Goal: Information Seeking & Learning: Learn about a topic

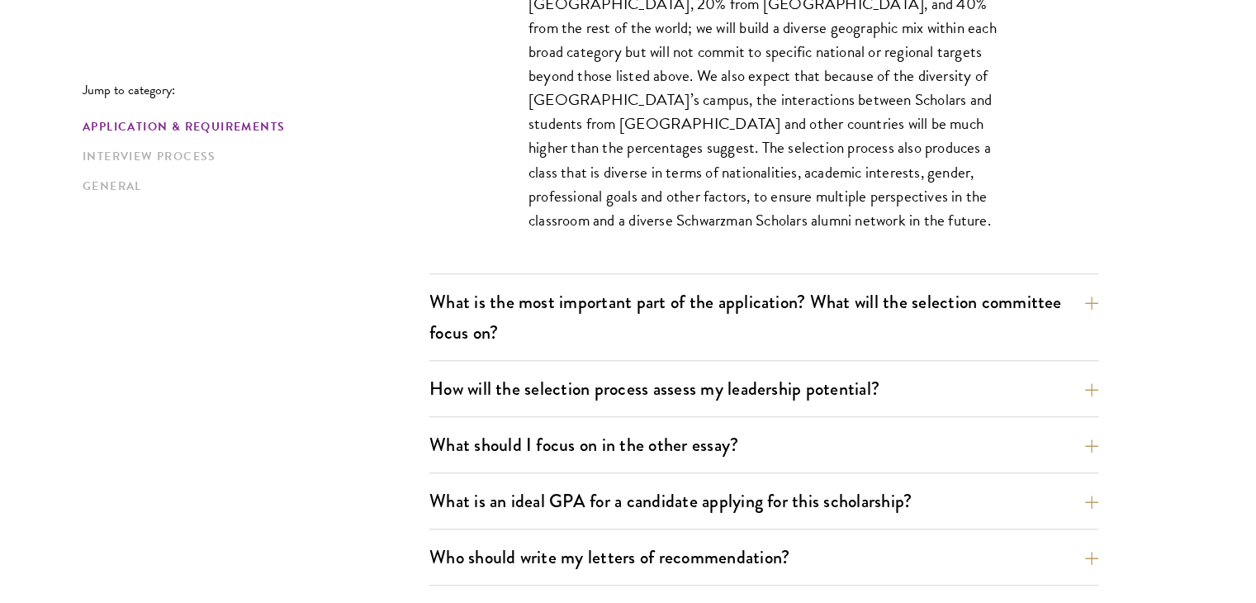
scroll to position [1112, 0]
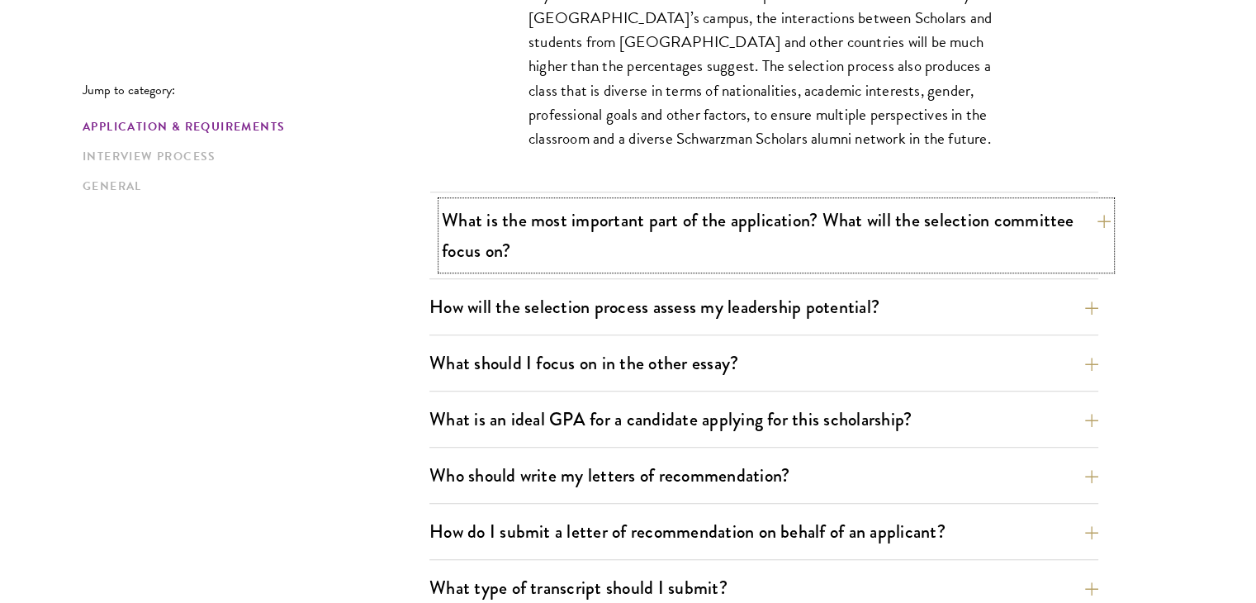
click at [627, 228] on button "What is the most important part of the application? What will the selection com…" at bounding box center [776, 235] width 669 height 68
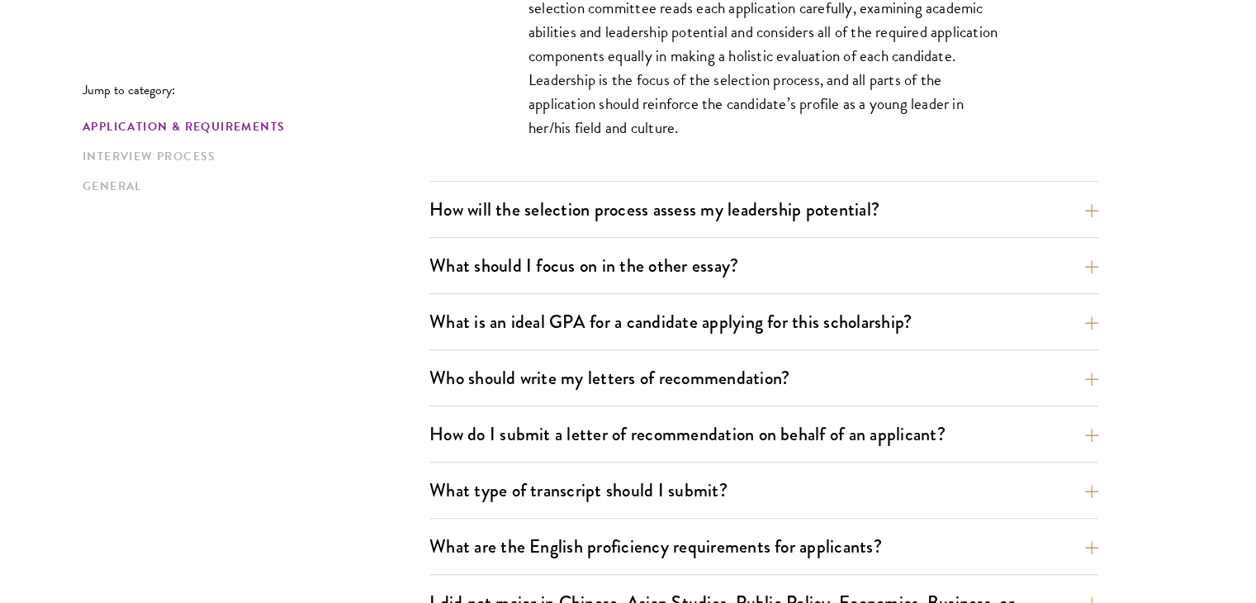
scroll to position [1130, 0]
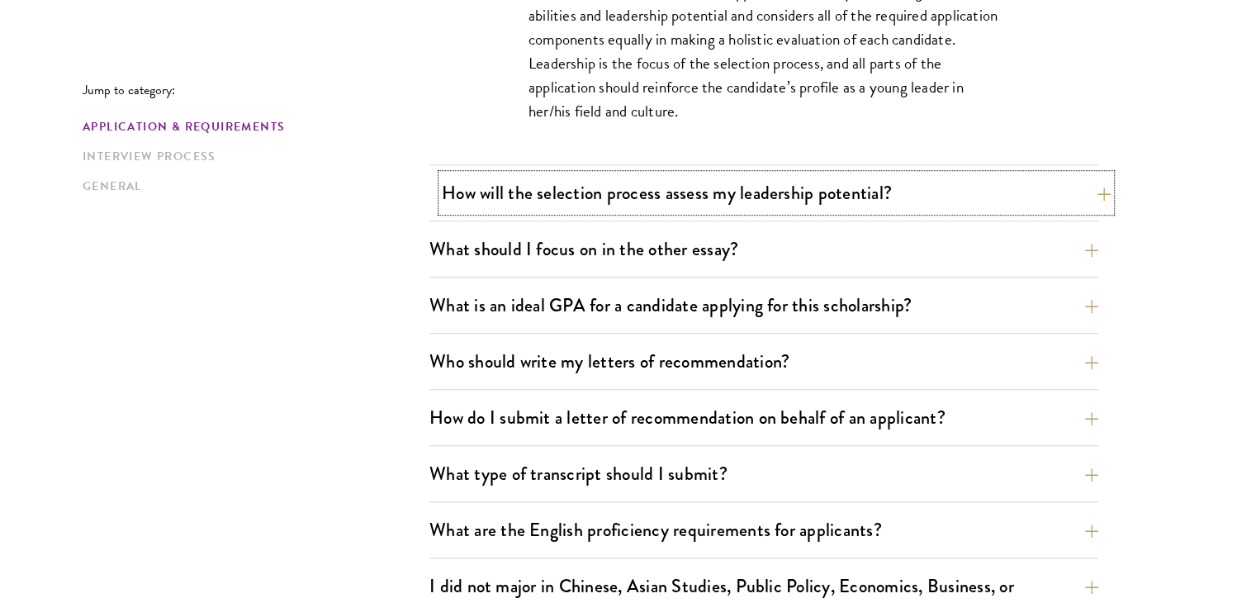
click at [865, 182] on button "How will the selection process assess my leadership potential?" at bounding box center [776, 192] width 669 height 37
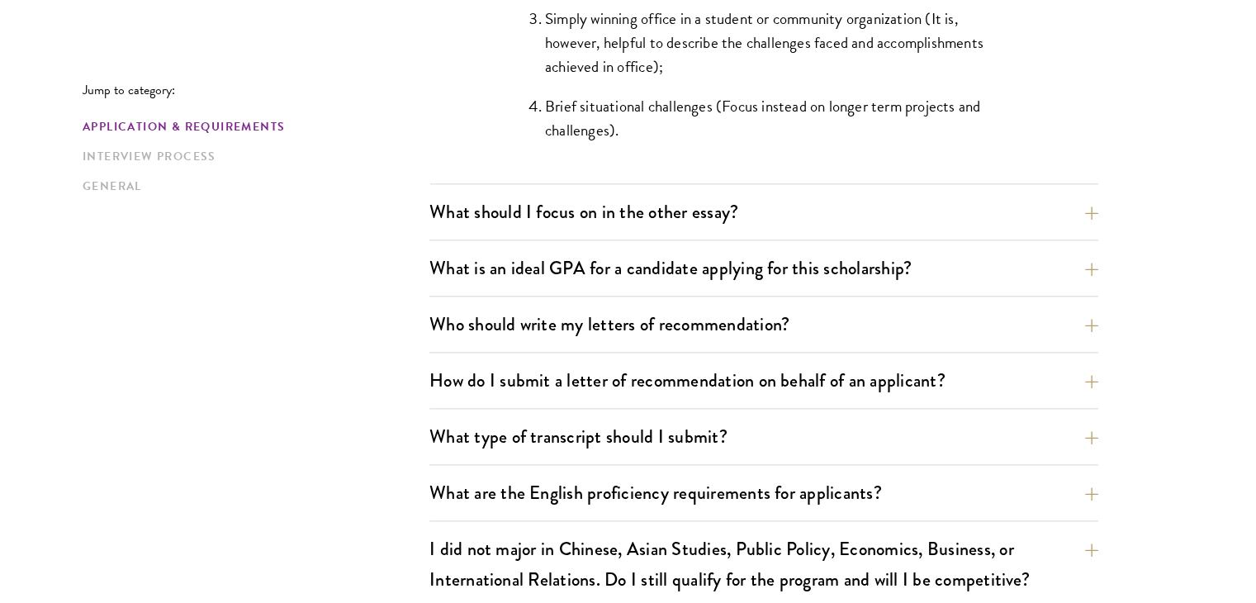
scroll to position [1804, 0]
click at [894, 214] on button "What should I focus on in the other essay?" at bounding box center [776, 210] width 669 height 37
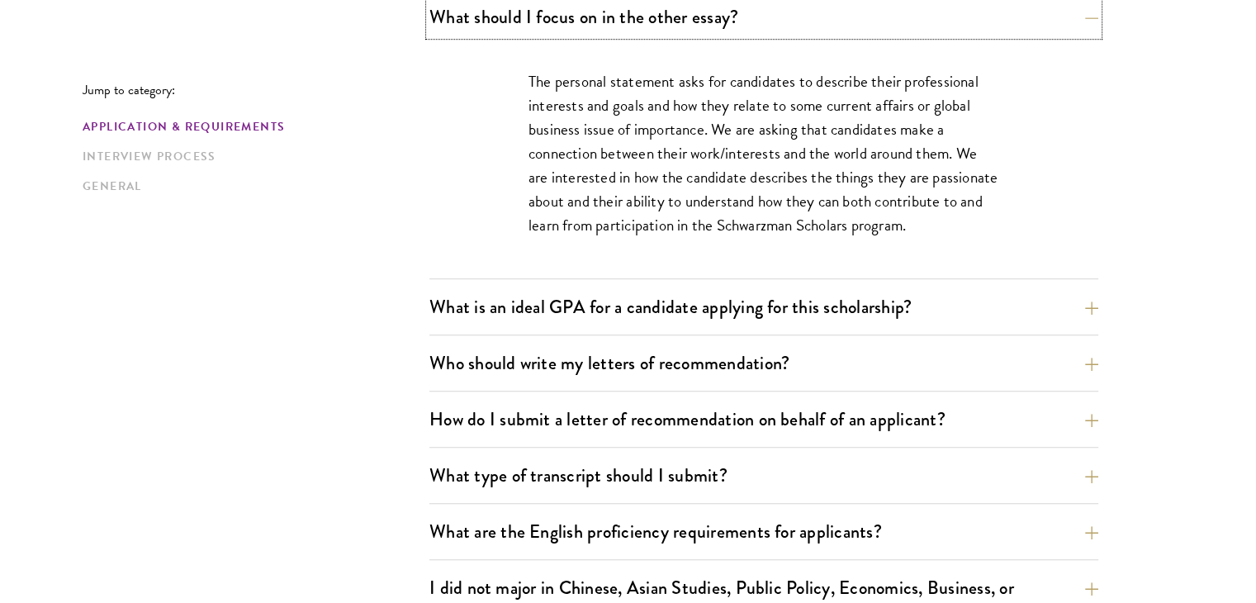
scroll to position [1132, 0]
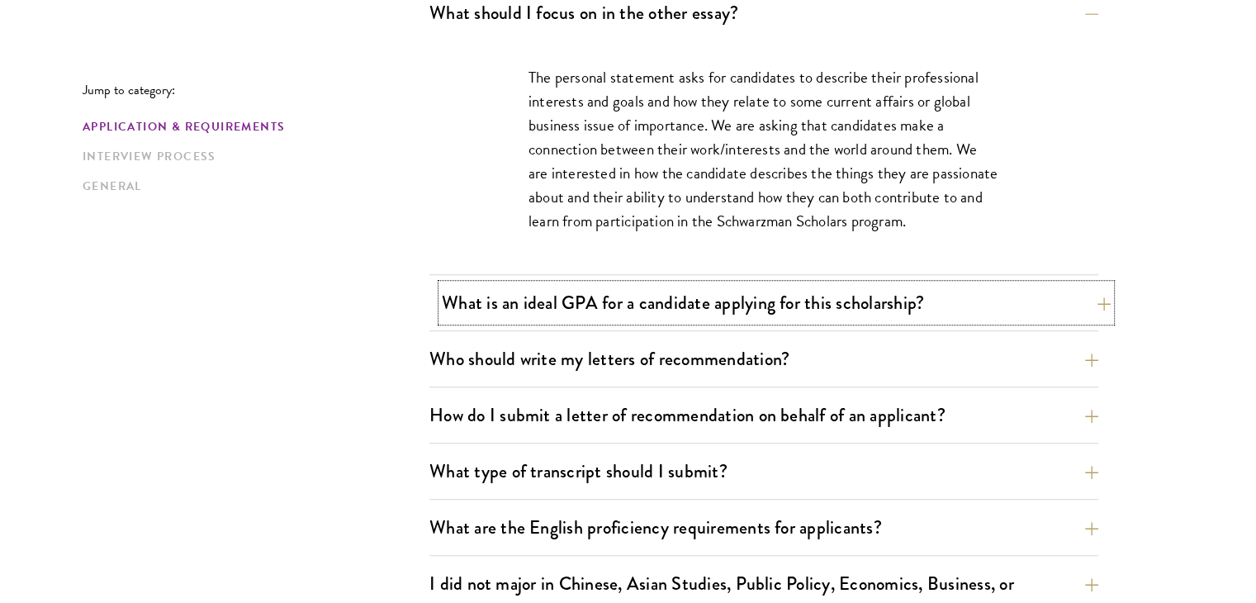
click at [1002, 306] on button "What is an ideal GPA for a candidate applying for this scholarship?" at bounding box center [776, 302] width 669 height 37
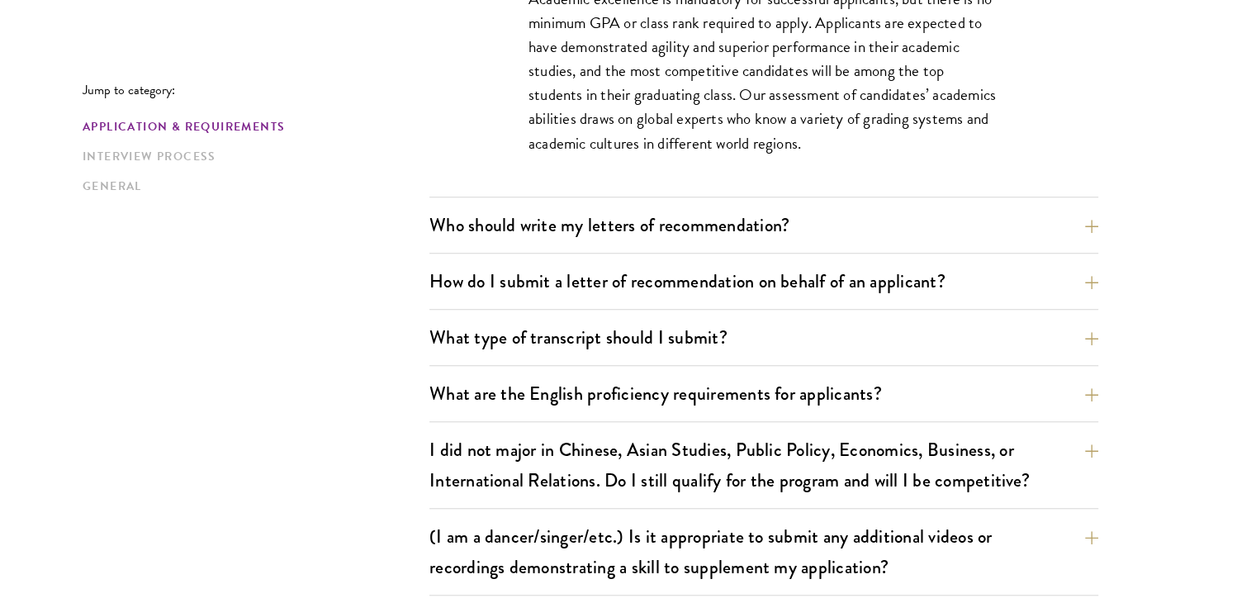
scroll to position [1315, 0]
click at [923, 347] on button "What type of transcript should I submit?" at bounding box center [776, 337] width 669 height 37
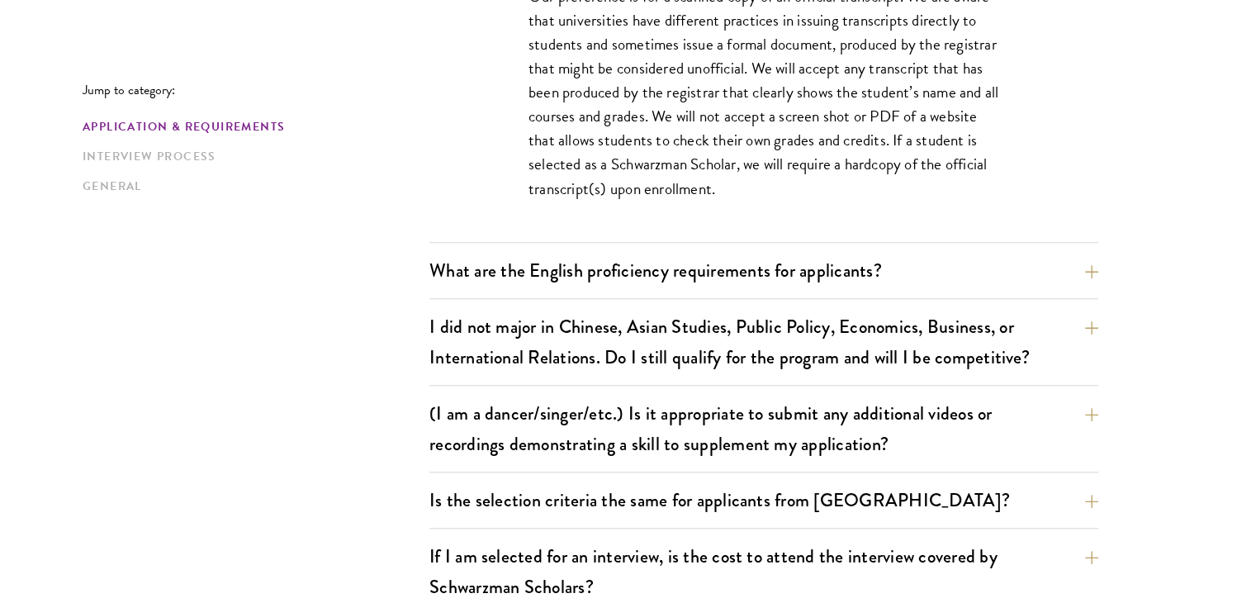
scroll to position [1443, 0]
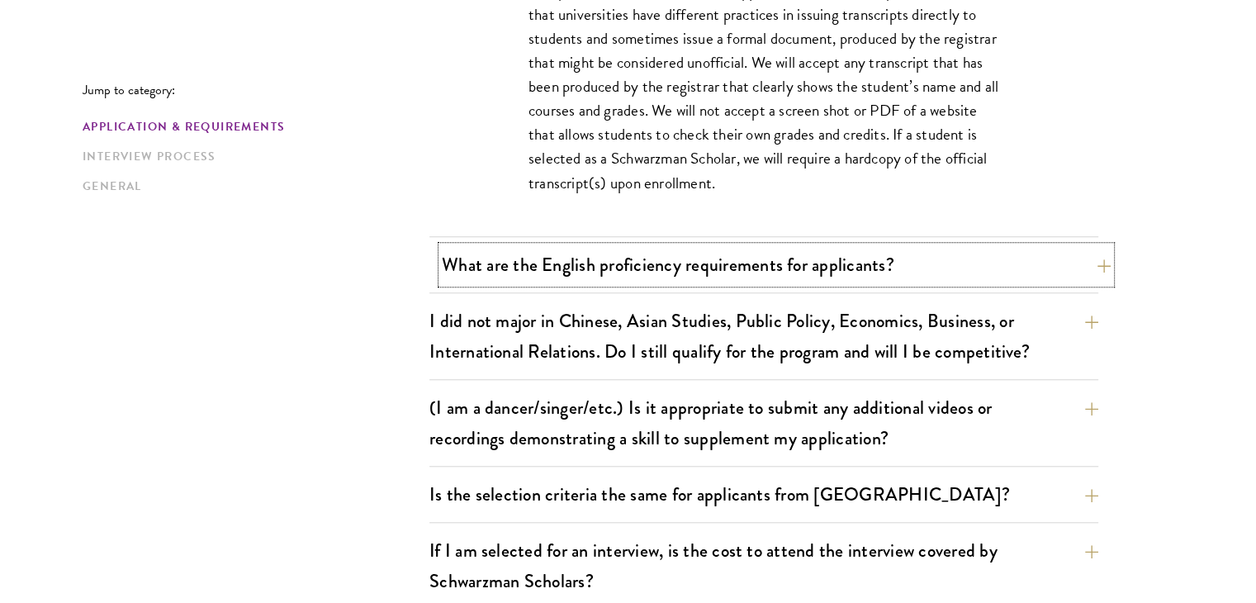
click at [938, 263] on button "What are the English proficiency requirements for applicants?" at bounding box center [776, 264] width 669 height 37
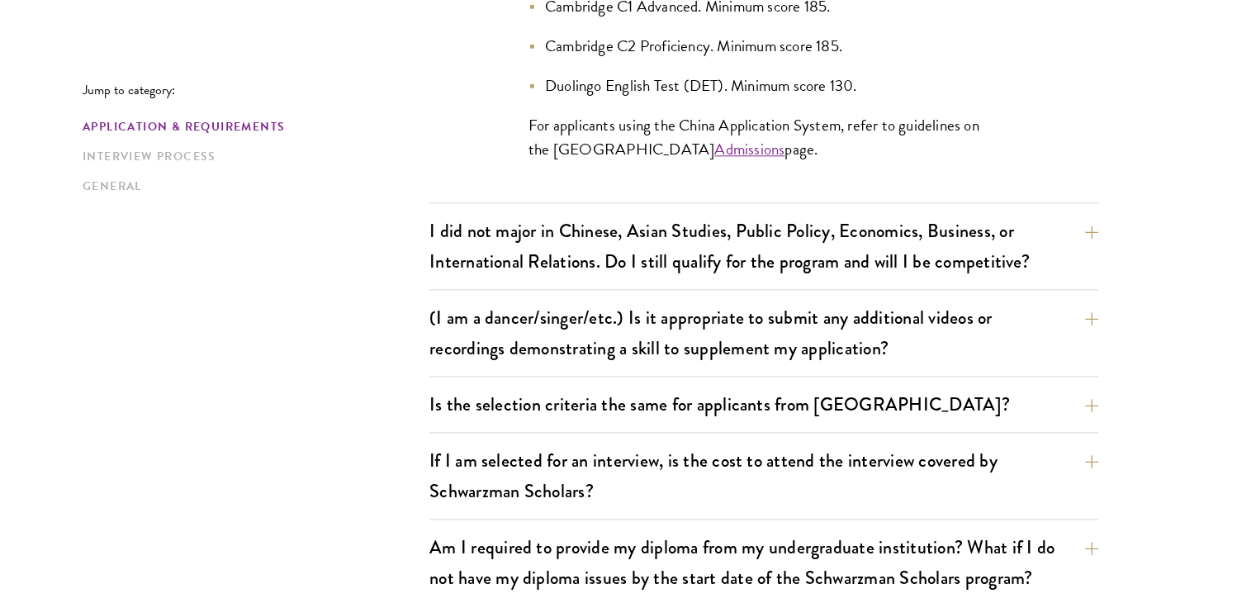
scroll to position [1833, 0]
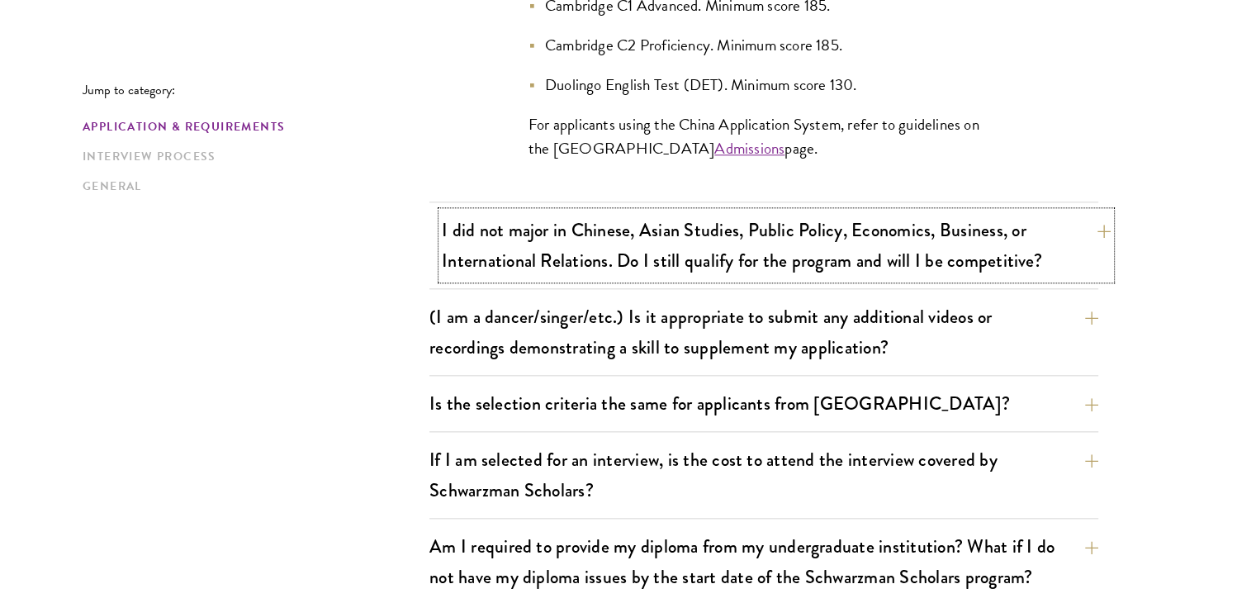
click at [942, 268] on button "I did not major in Chinese, Asian Studies, Public Policy, Economics, Business, …" at bounding box center [776, 245] width 669 height 68
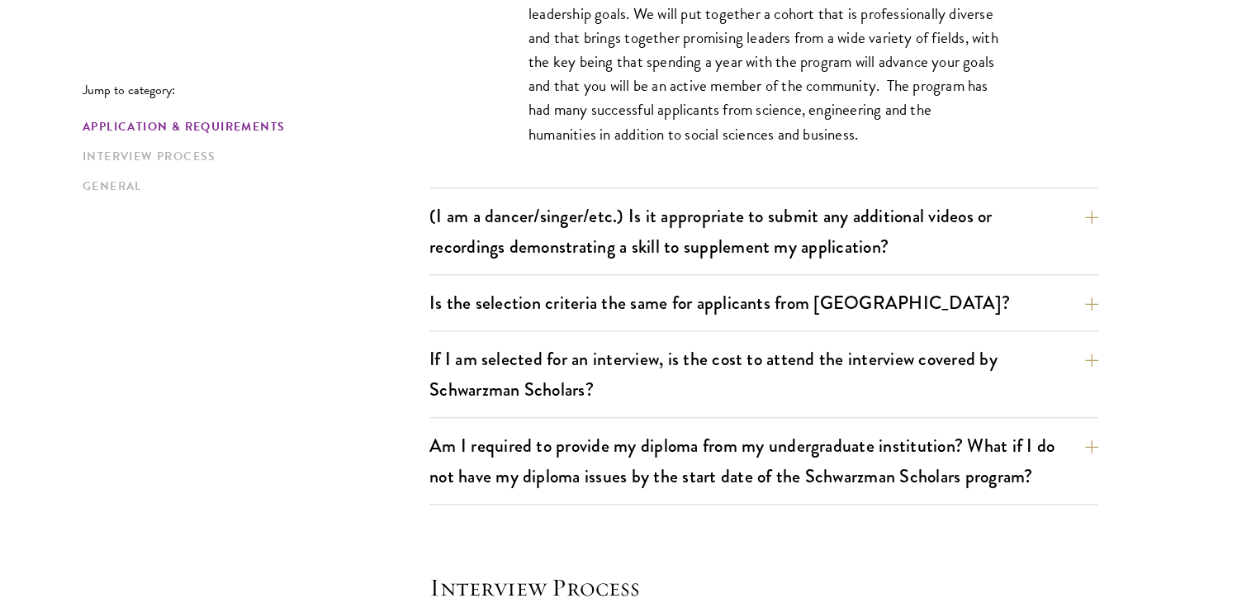
scroll to position [1681, 0]
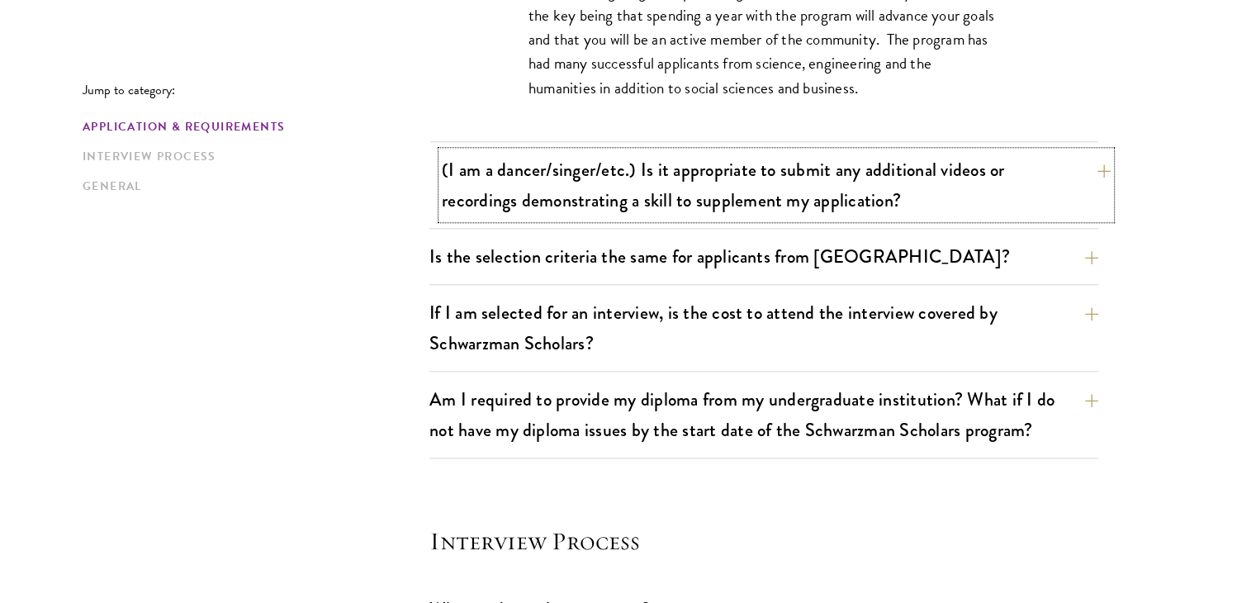
click at [958, 195] on button "(I am a dancer/singer/etc.) Is it appropriate to submit any additional videos o…" at bounding box center [776, 185] width 669 height 68
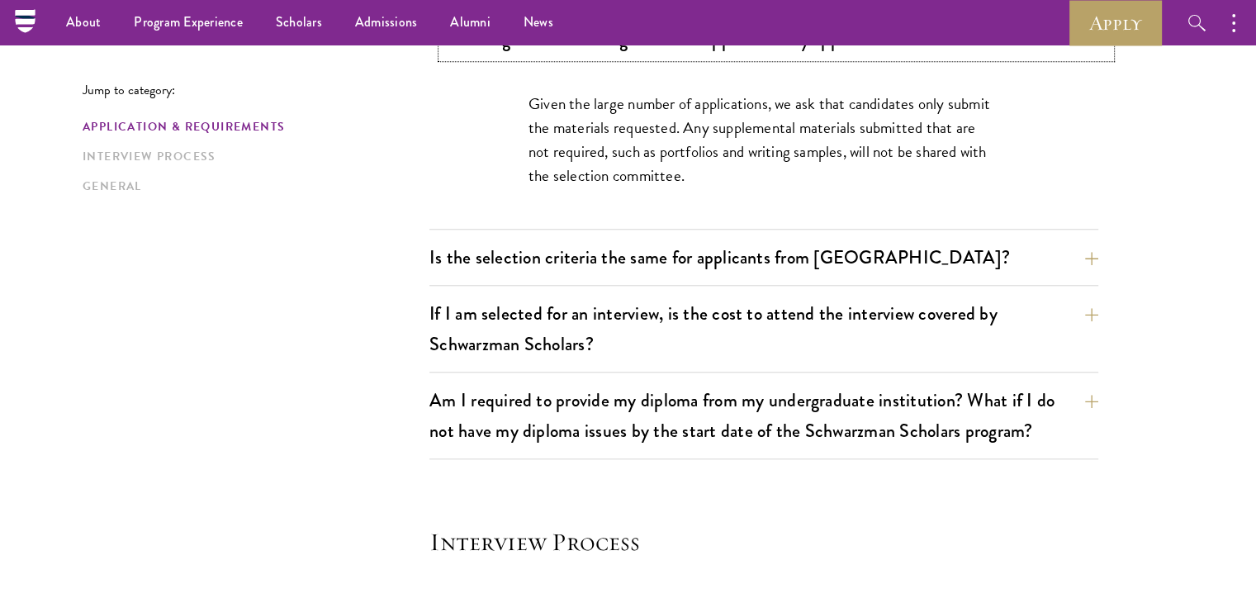
scroll to position [1526, 0]
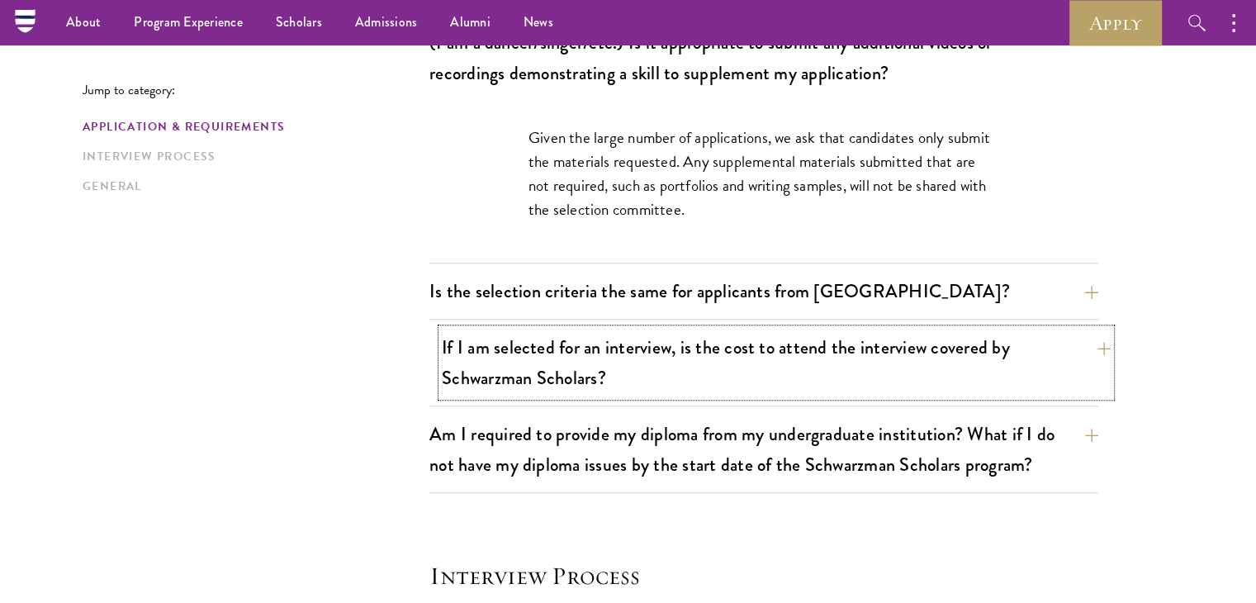
click at [865, 350] on button "If I am selected for an interview, is the cost to attend the interview covered …" at bounding box center [776, 363] width 669 height 68
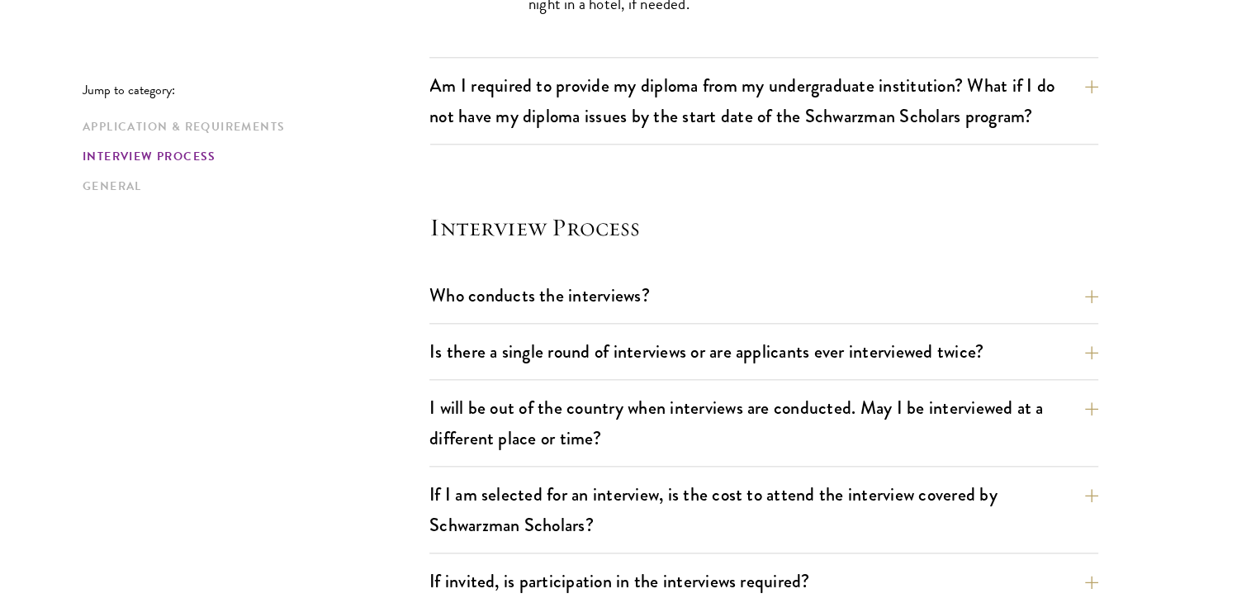
scroll to position [1867, 0]
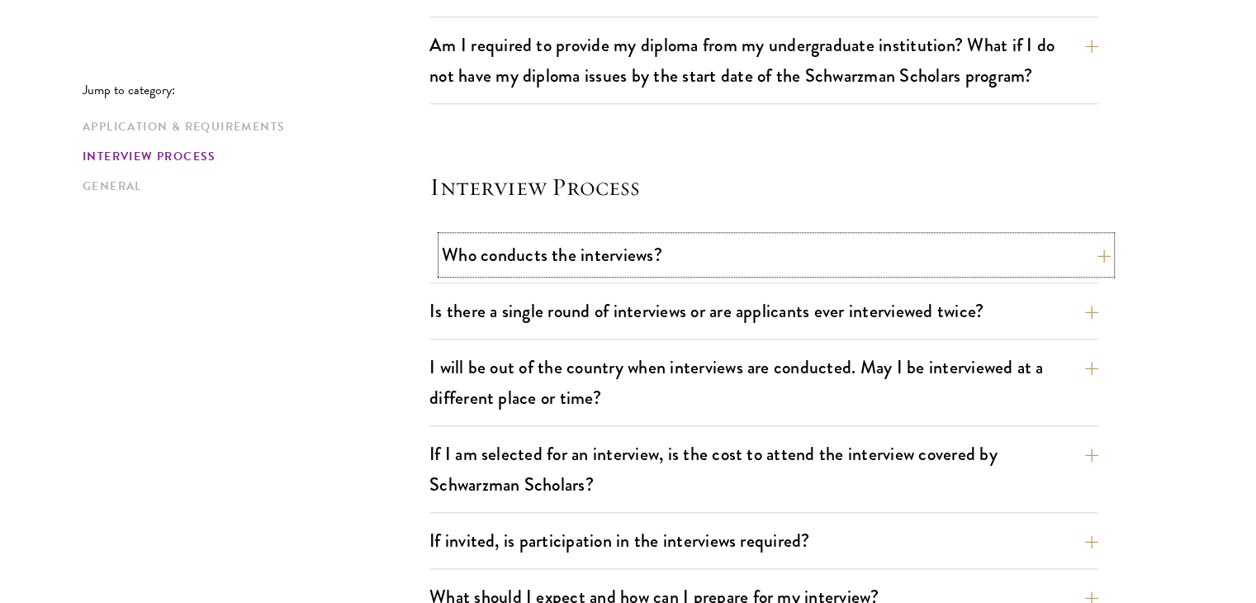
click at [912, 252] on button "Who conducts the interviews?" at bounding box center [776, 254] width 669 height 37
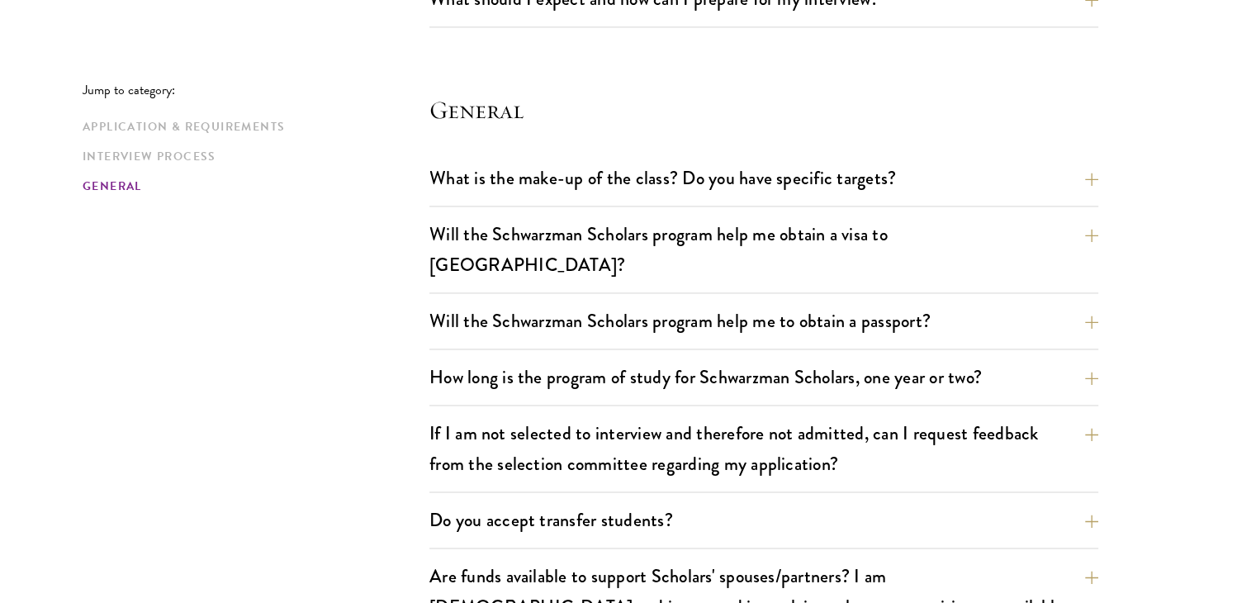
scroll to position [2490, 0]
click at [891, 241] on button "Will the Schwarzman Scholars program help me obtain a visa to China?" at bounding box center [776, 249] width 669 height 68
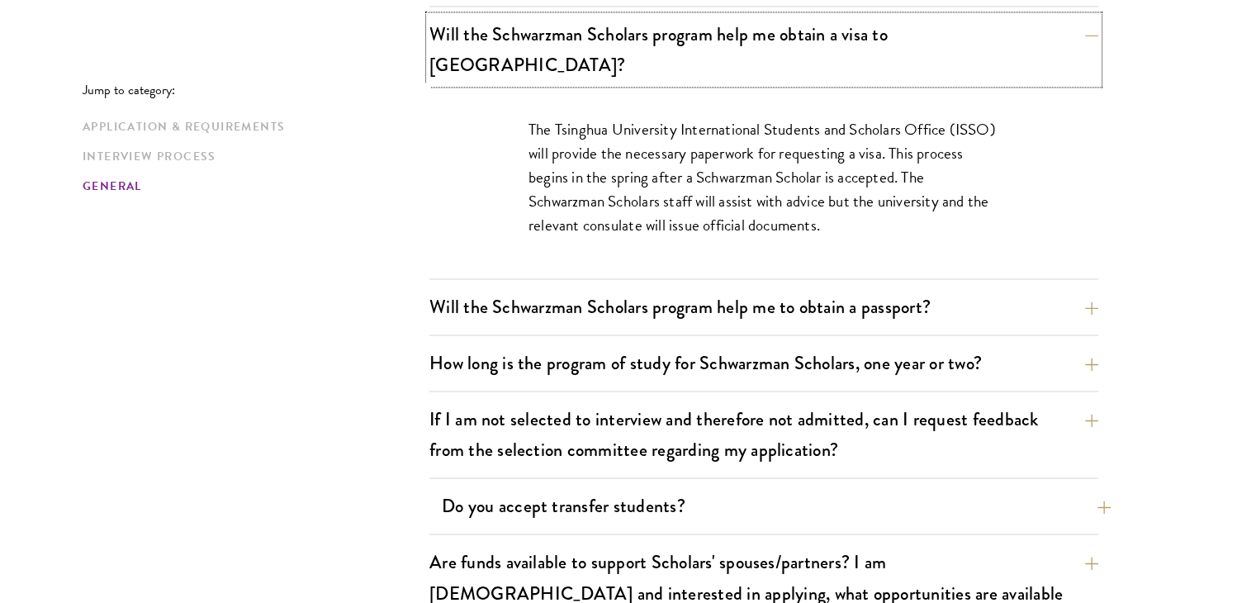
scroll to position [2642, 0]
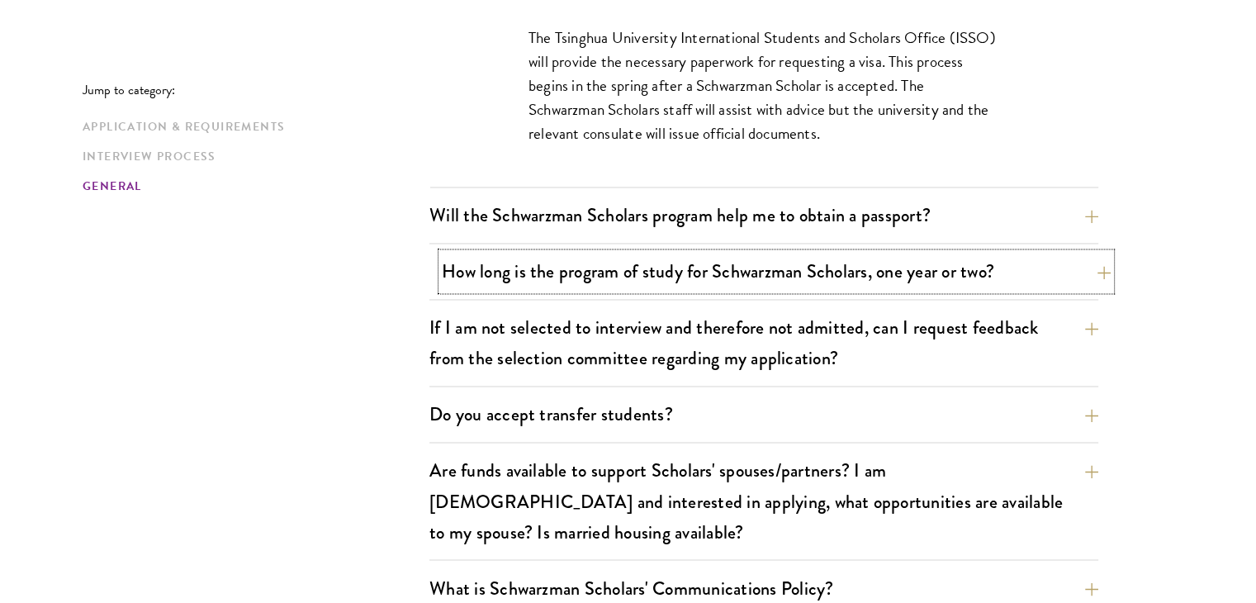
click at [1040, 253] on button "How long is the program of study for Schwarzman Scholars, one year or two?" at bounding box center [776, 271] width 669 height 37
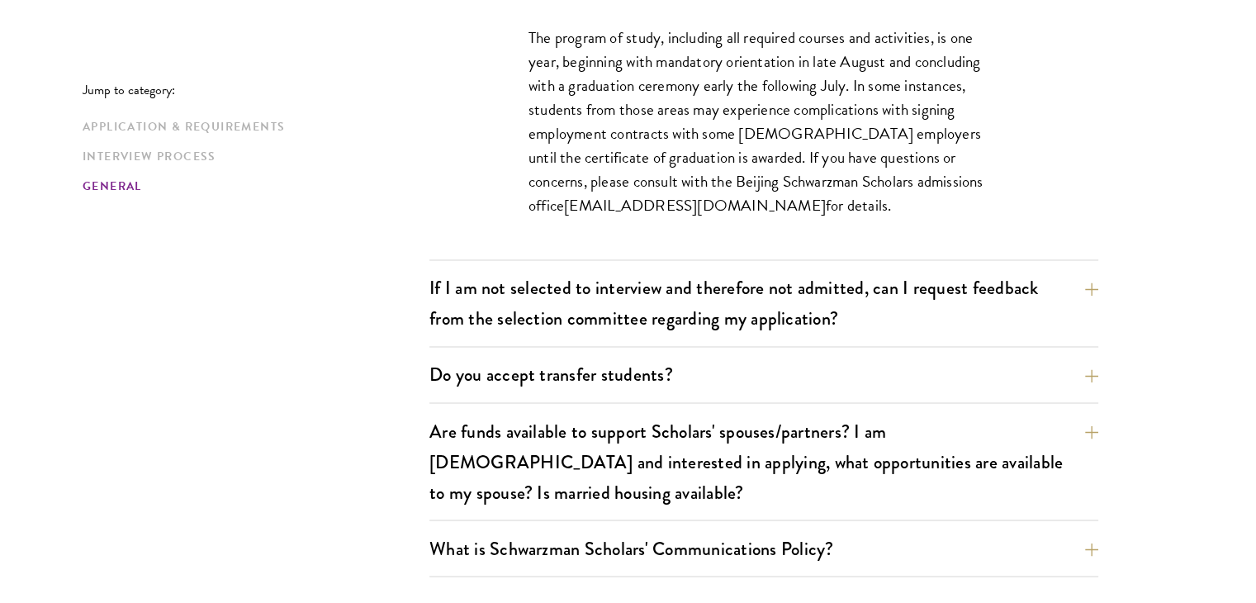
scroll to position [2755, 0]
click at [1064, 295] on button "If I am not selected to interview and therefore not admitted, can I request fee…" at bounding box center [776, 303] width 669 height 68
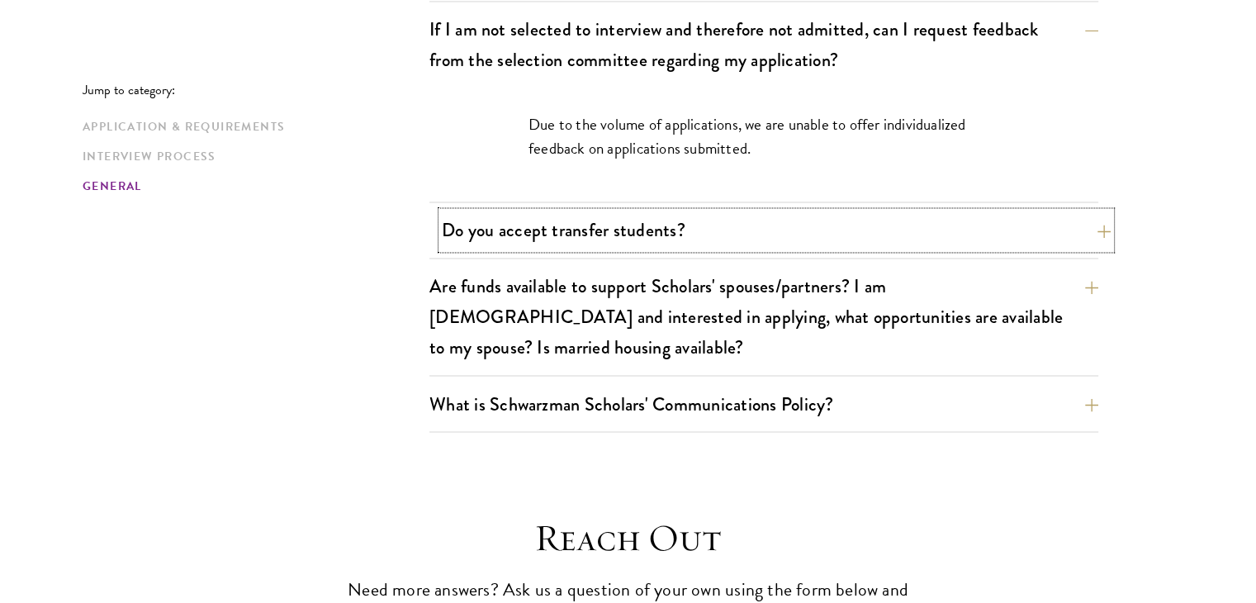
click at [1034, 211] on button "Do you accept transfer students?" at bounding box center [776, 229] width 669 height 37
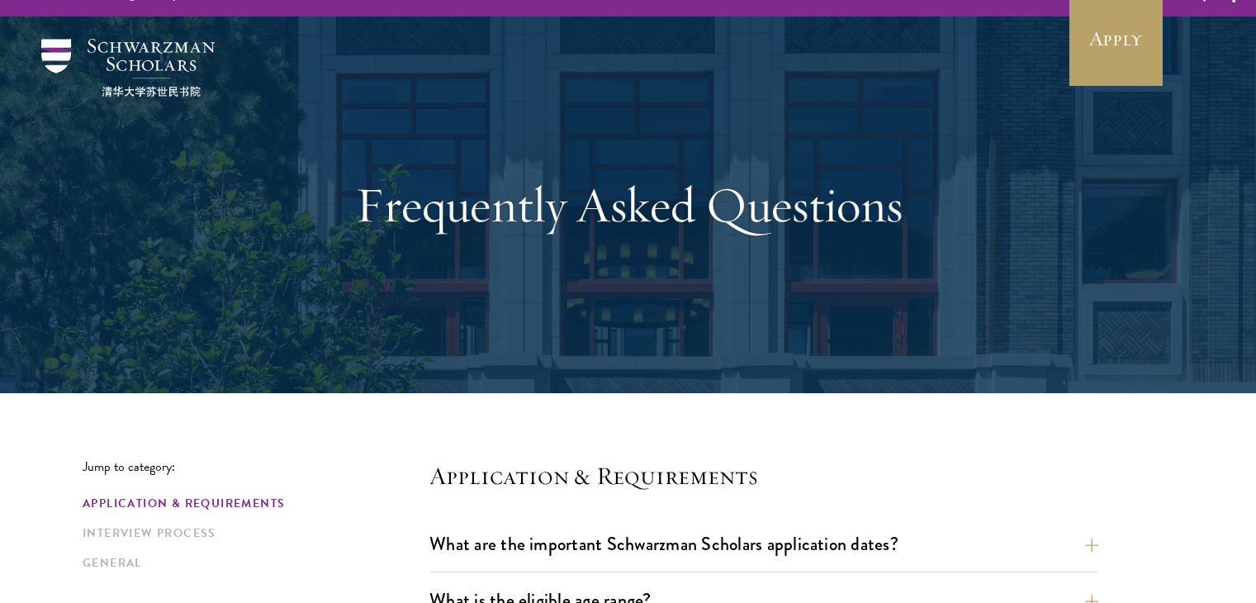
scroll to position [0, 0]
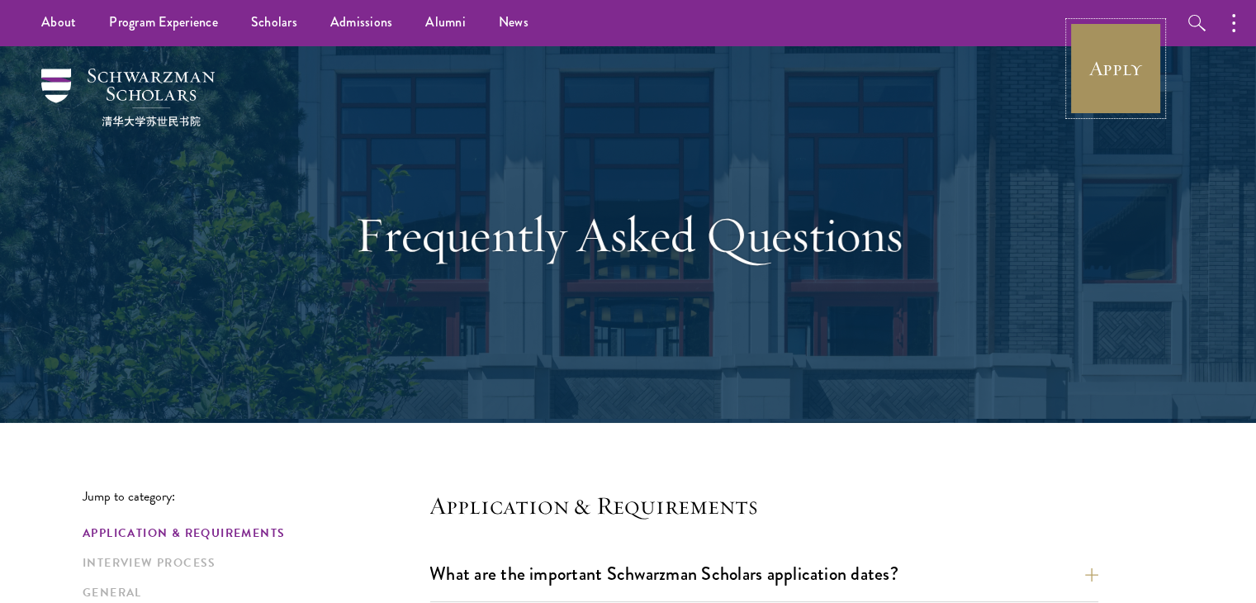
click at [1100, 74] on link "Apply" at bounding box center [1115, 68] width 92 height 92
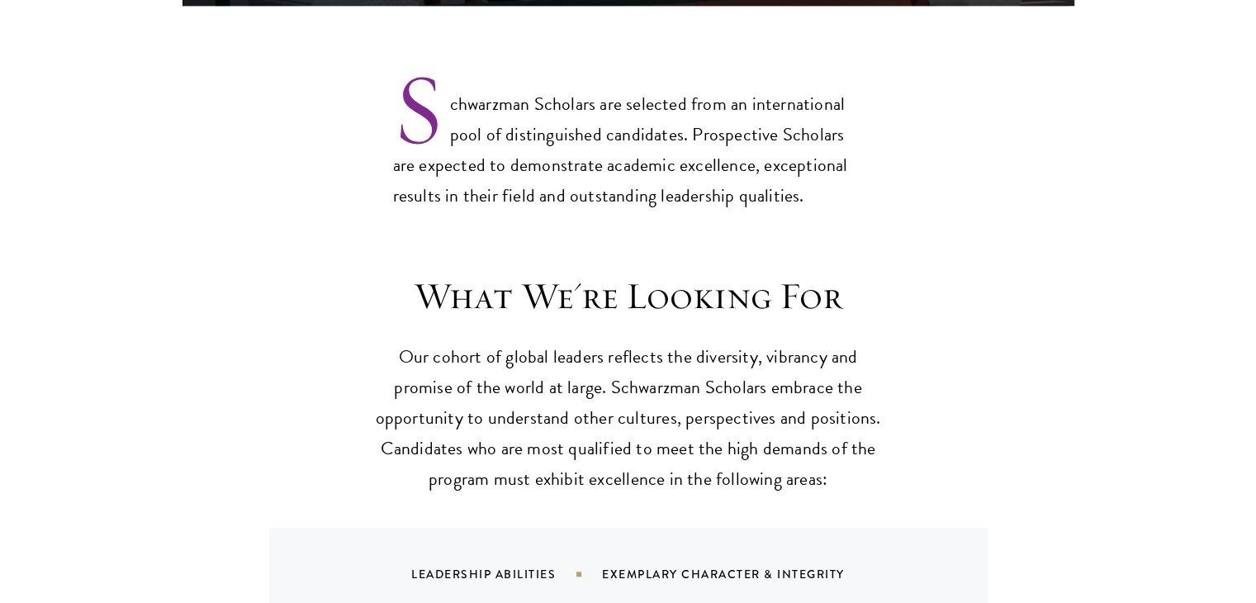
scroll to position [1355, 0]
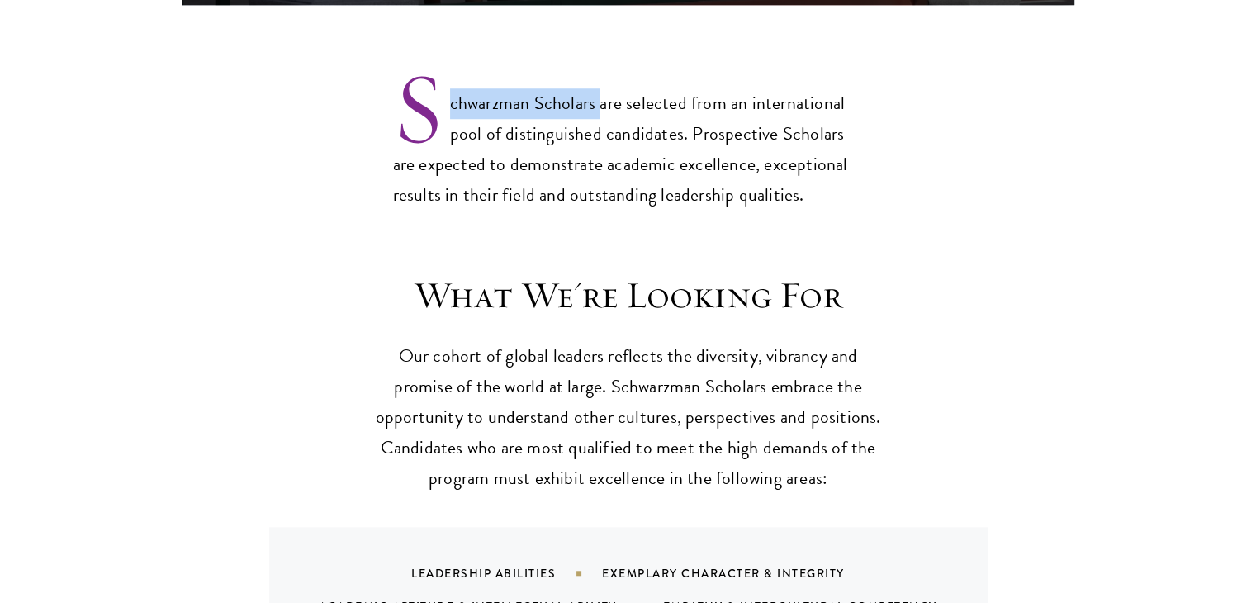
drag, startPoint x: 598, startPoint y: 71, endPoint x: 453, endPoint y: 63, distance: 145.6
click at [453, 63] on p "Schwarzman Scholars are selected from an international pool of distinguished ca…" at bounding box center [628, 135] width 471 height 149
copy p "chwarzman Scholars"
